Goal: Task Accomplishment & Management: Use online tool/utility

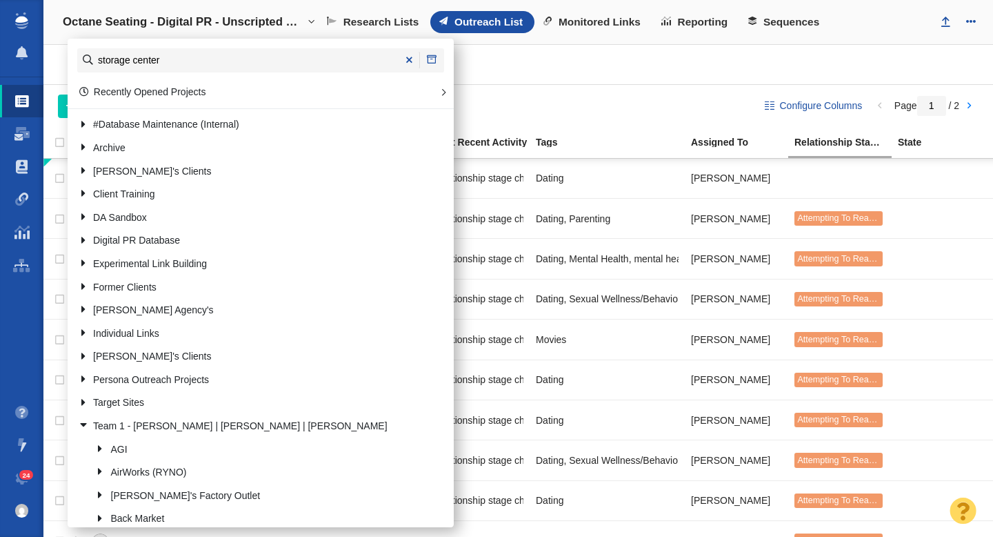
type input "storage center"
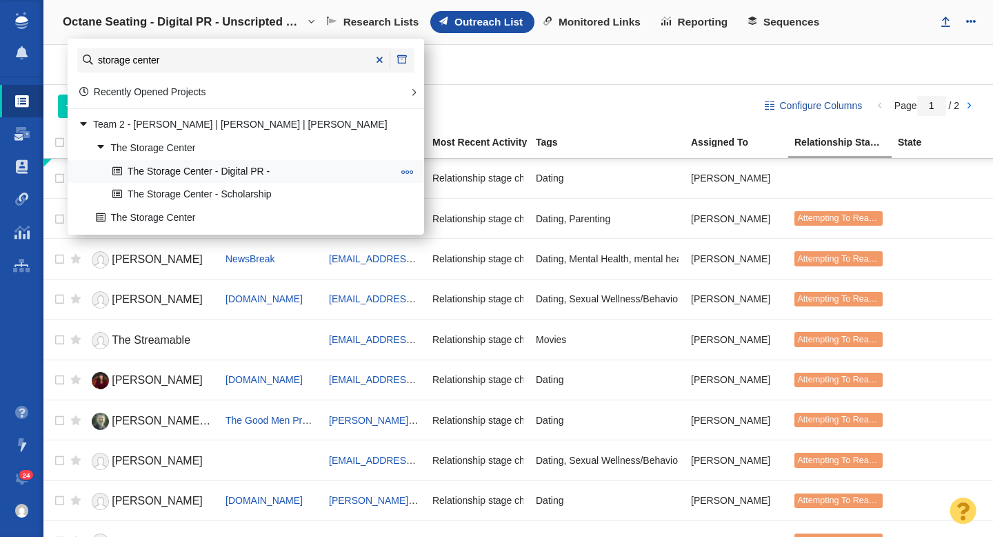
click at [193, 172] on link "The Storage Center - Digital PR -" at bounding box center [252, 171] width 287 height 21
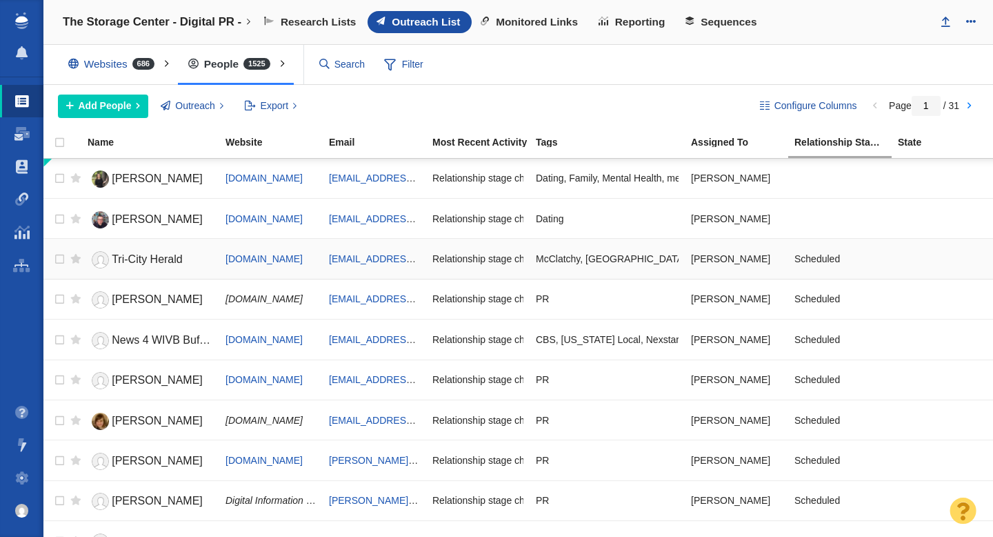
click at [150, 257] on span "Tri-City Herald" at bounding box center [147, 259] width 71 height 12
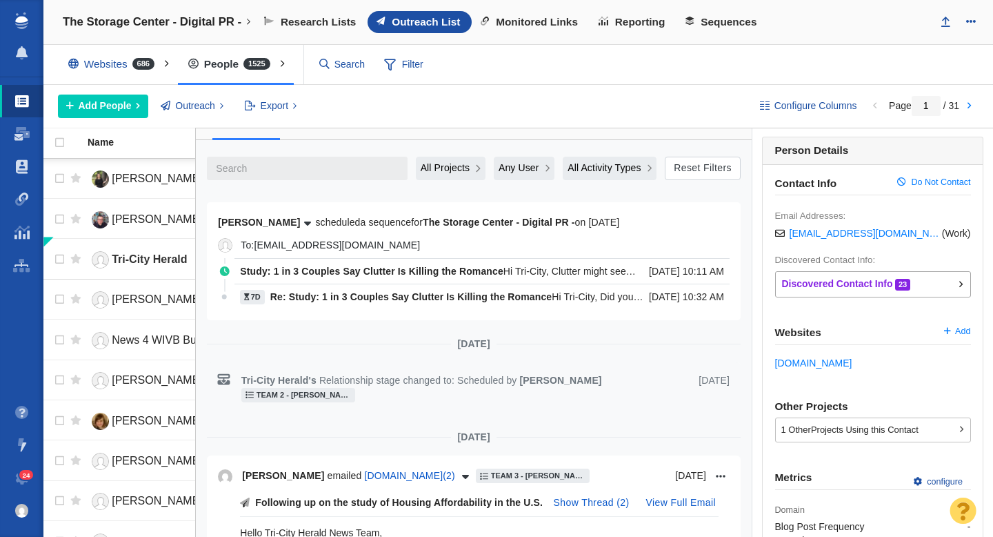
scroll to position [178, 0]
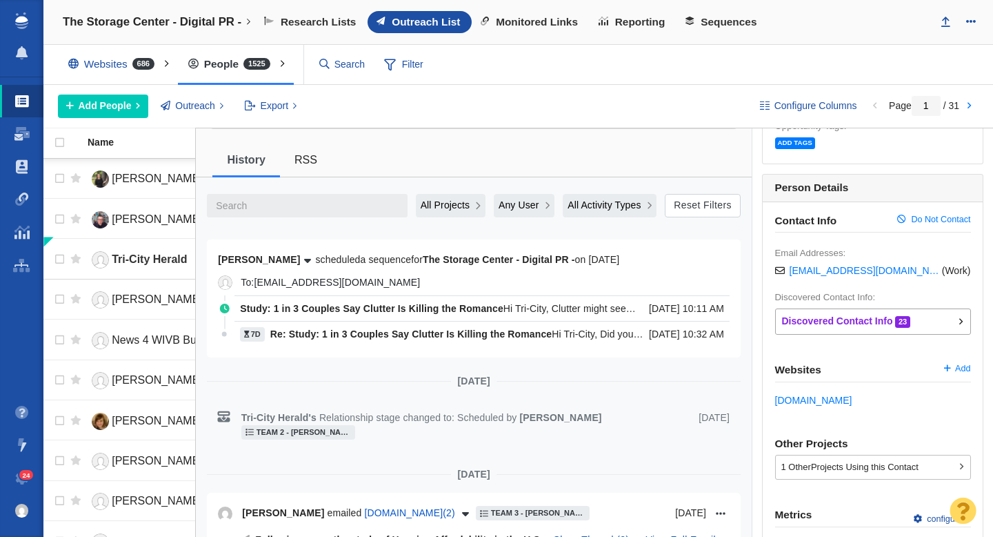
click at [627, 275] on p "To: [EMAIL_ADDRESS][DOMAIN_NAME]" at bounding box center [485, 282] width 489 height 14
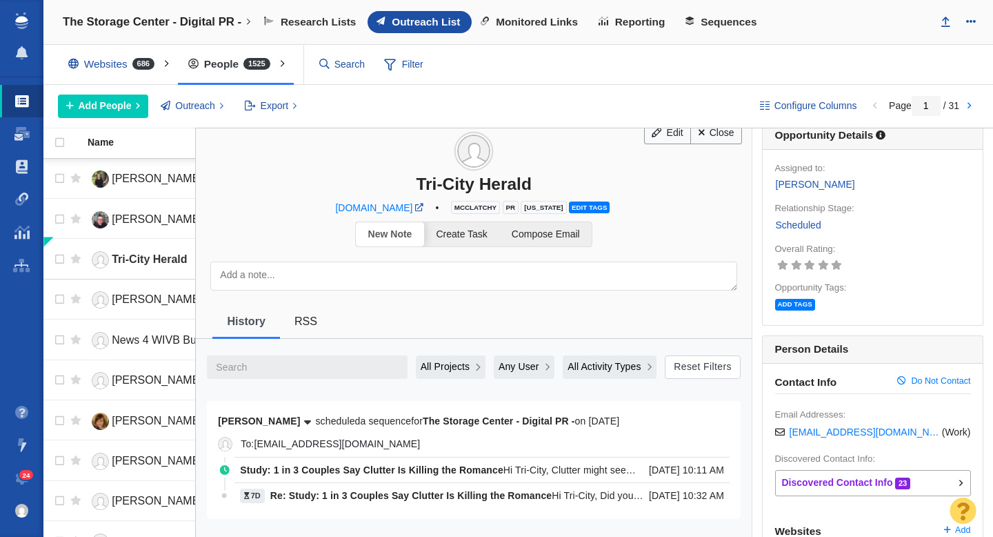
scroll to position [0, 0]
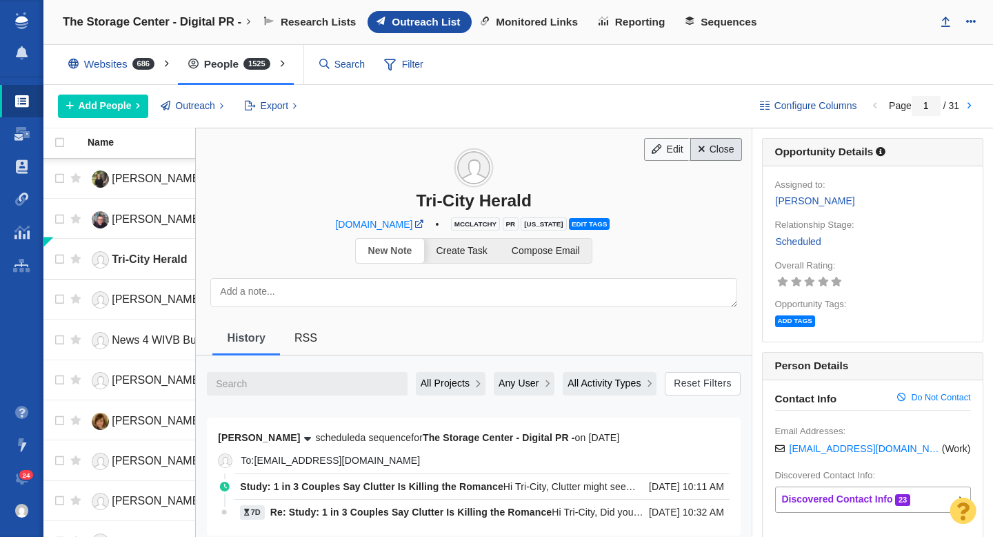
click at [719, 153] on link "Close" at bounding box center [716, 149] width 52 height 23
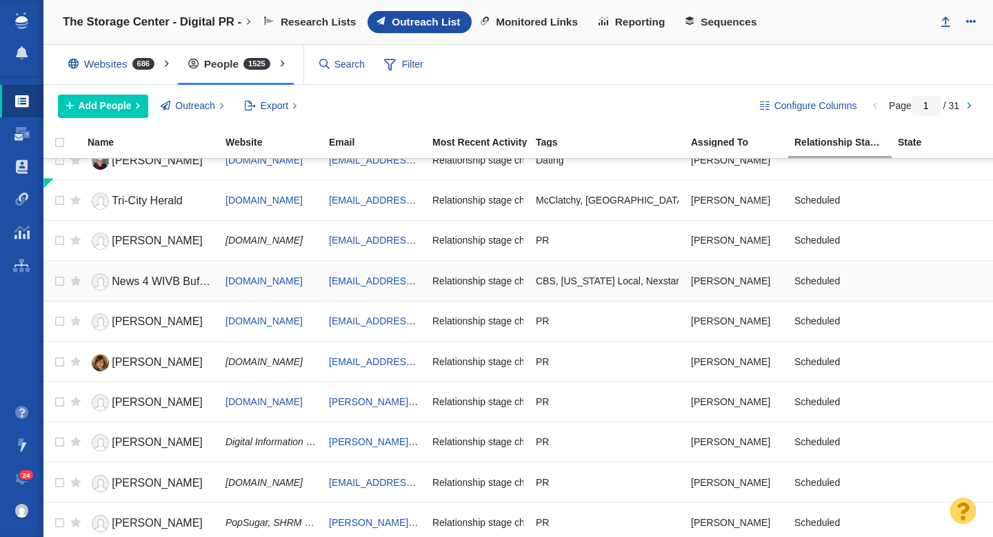
scroll to position [61, 0]
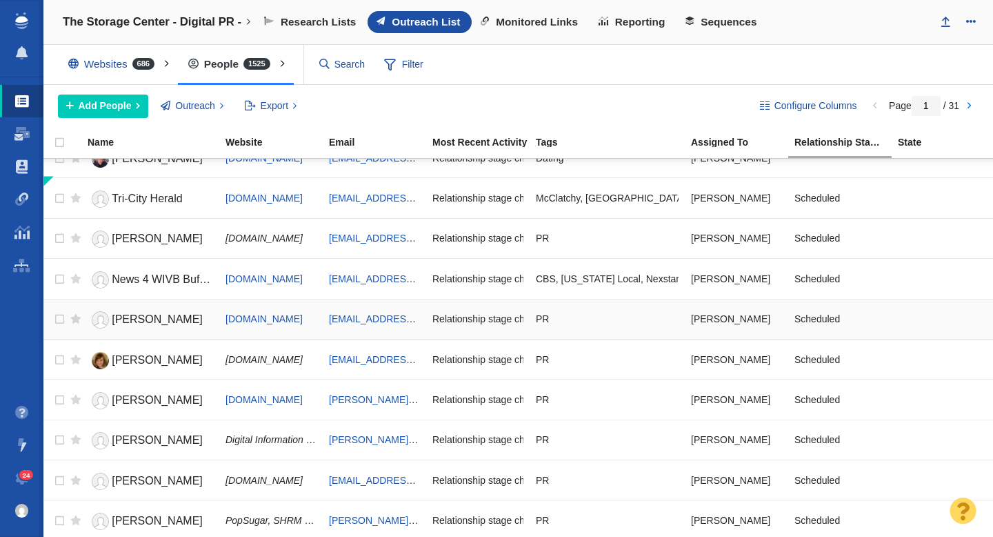
click at [146, 321] on span "[PERSON_NAME]" at bounding box center [157, 319] width 91 height 12
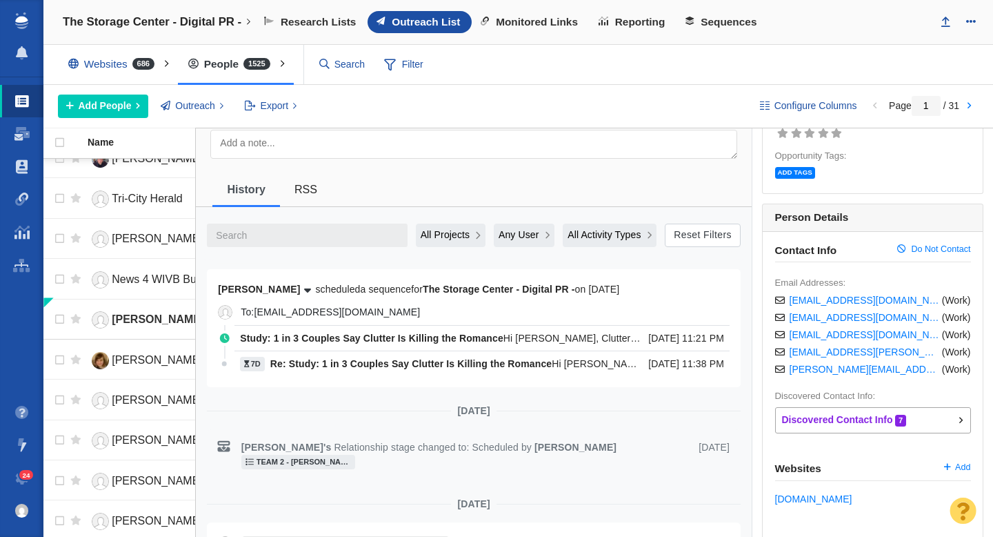
scroll to position [214, 0]
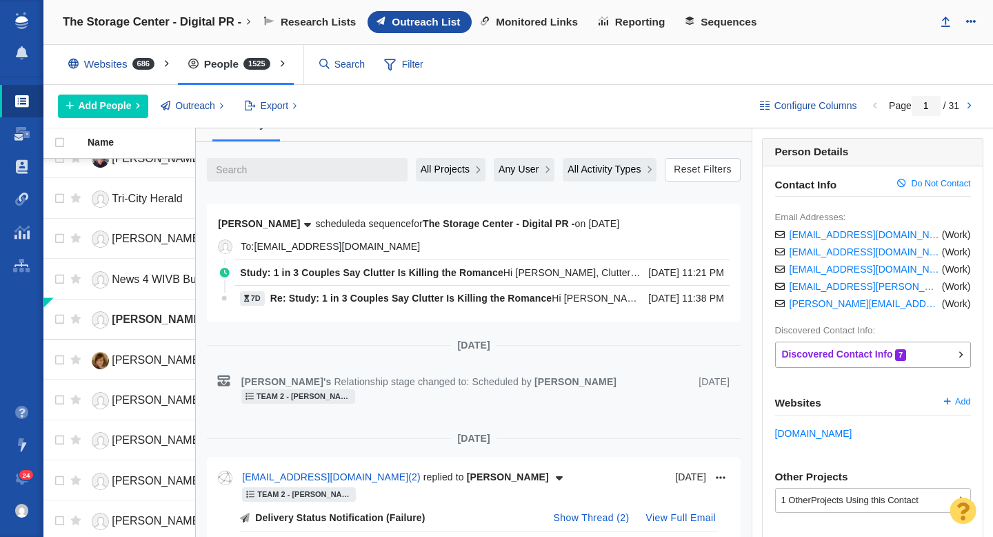
click at [345, 291] on p "Re: Study: 1 in 3 Couples Say Clutter Is Killing the Romance Hi [PERSON_NAME], …" at bounding box center [456, 298] width 372 height 14
click at [337, 275] on span "Study: 1 in 3 Couples Say Clutter Is Killing the Romance" at bounding box center [371, 272] width 263 height 11
click at [419, 249] on p "To: [EMAIL_ADDRESS][DOMAIN_NAME]" at bounding box center [485, 246] width 489 height 14
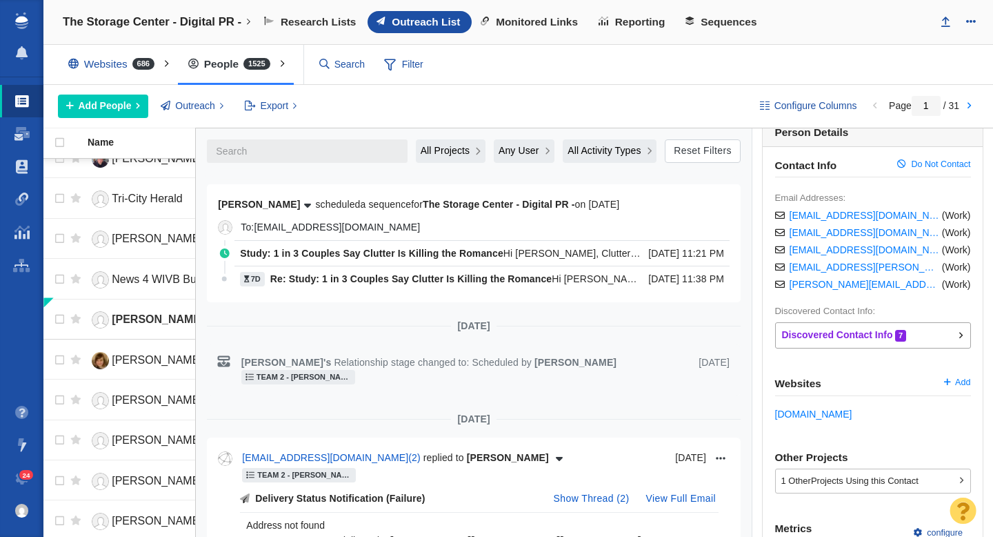
scroll to position [232, 0]
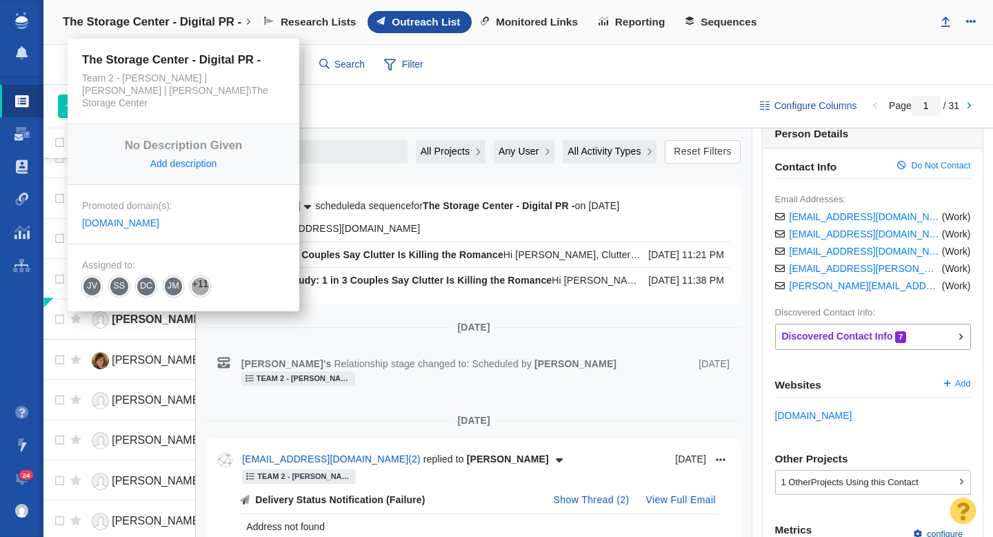
click at [166, 23] on h4 "The Storage Center - Digital PR -" at bounding box center [152, 22] width 179 height 14
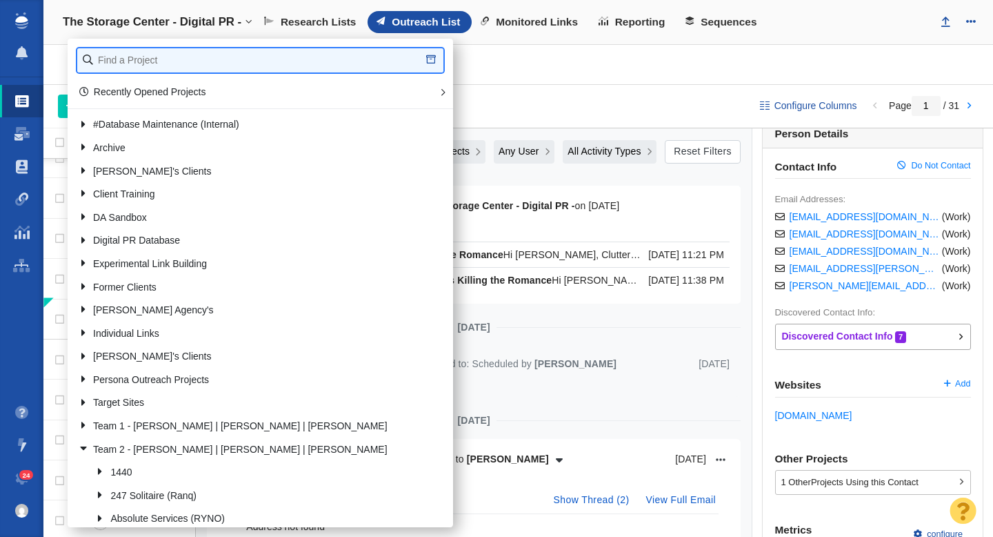
click at [135, 60] on input "text" at bounding box center [260, 60] width 366 height 24
type input "full frame"
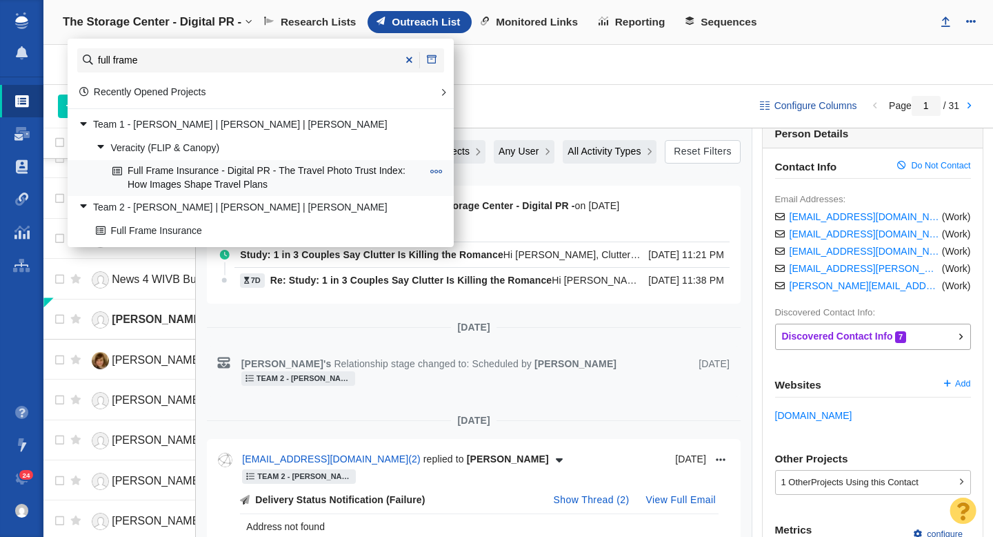
click at [264, 183] on link "Full Frame Insurance - Digital PR - The Travel Photo Trust Index: How Images Sh…" at bounding box center [267, 178] width 317 height 34
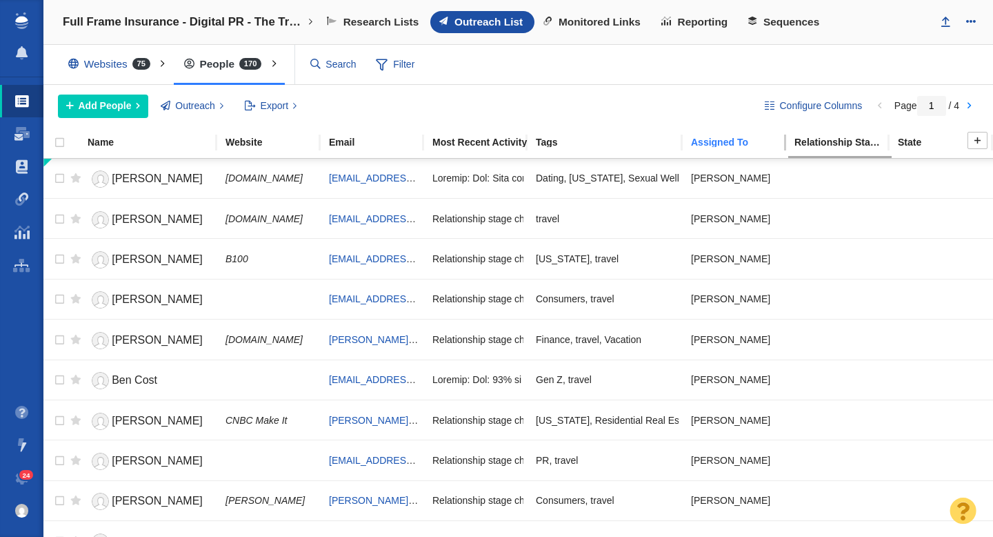
click at [726, 142] on div "Assigned To" at bounding box center [742, 142] width 102 height 10
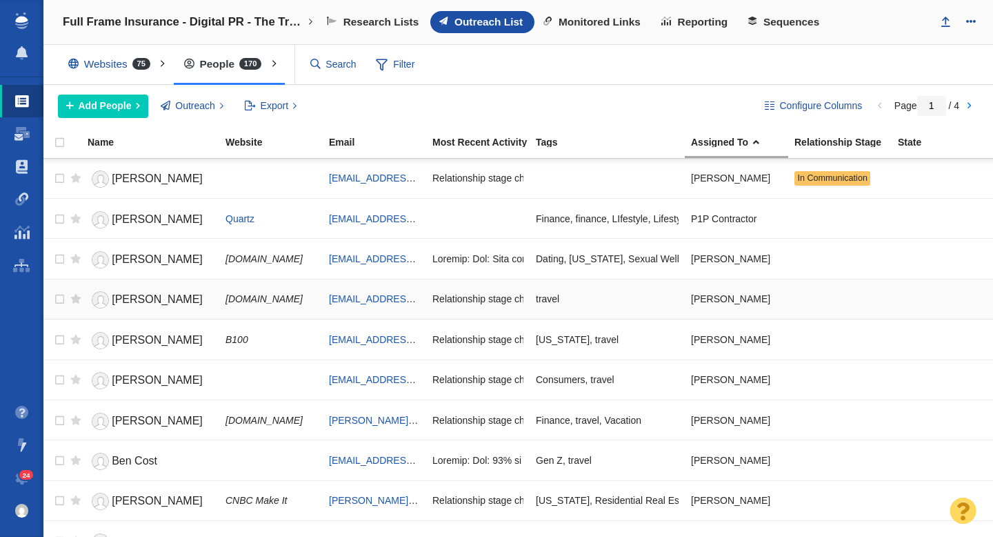
click at [146, 292] on link "Kelsey Vlamis" at bounding box center [151, 300] width 126 height 24
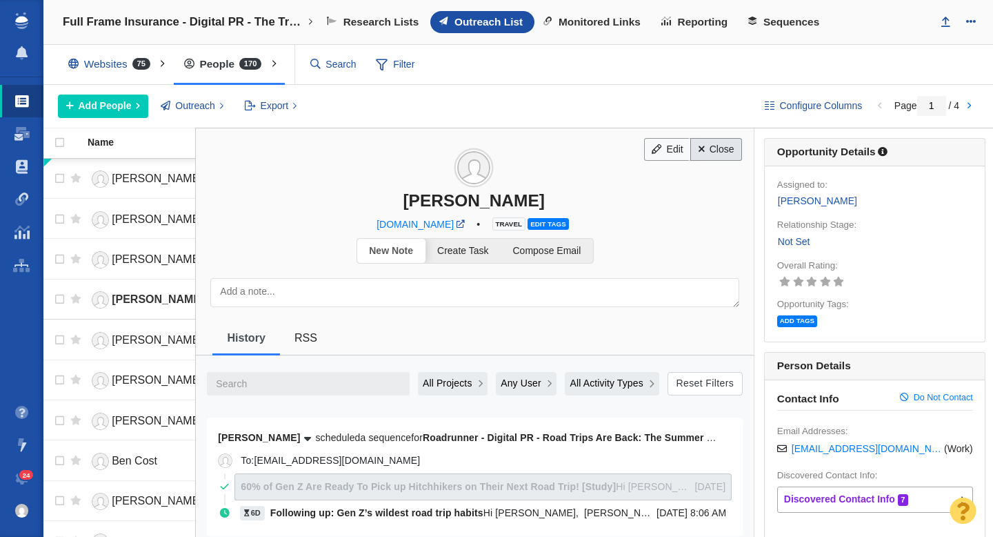
click at [723, 147] on link "Close" at bounding box center [716, 149] width 52 height 23
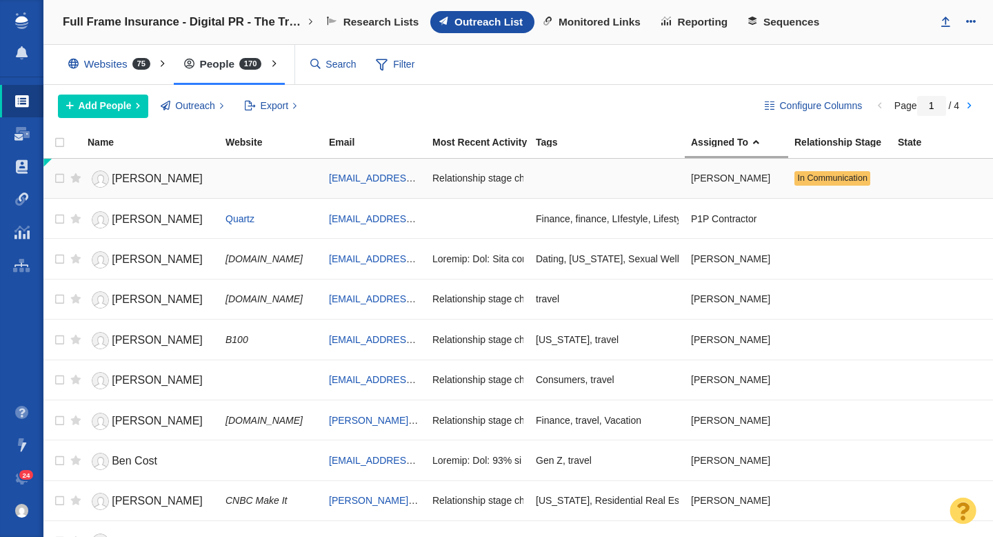
click at [142, 181] on span "Ashley Fike" at bounding box center [157, 178] width 91 height 12
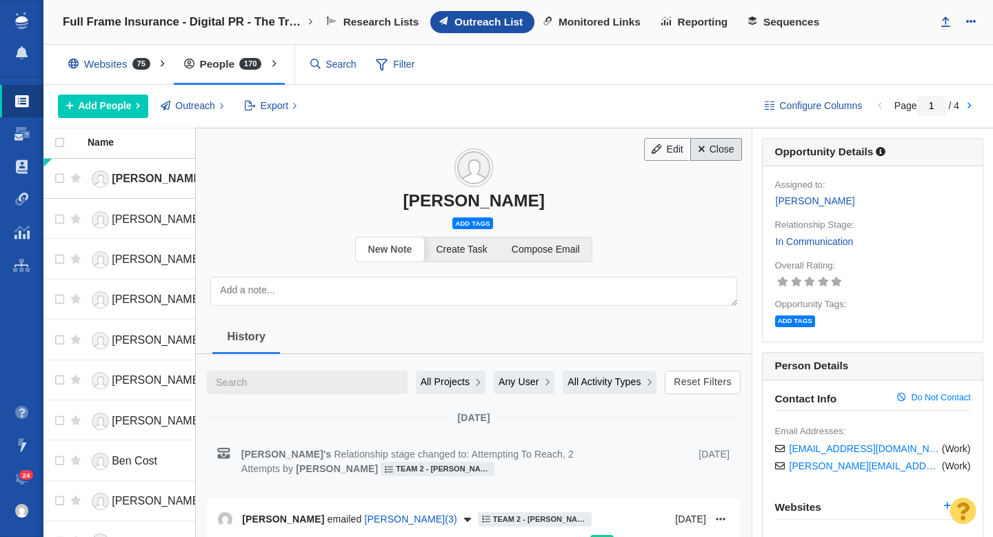
click at [713, 155] on link "Close" at bounding box center [716, 149] width 52 height 23
